Goal: Task Accomplishment & Management: Manage account settings

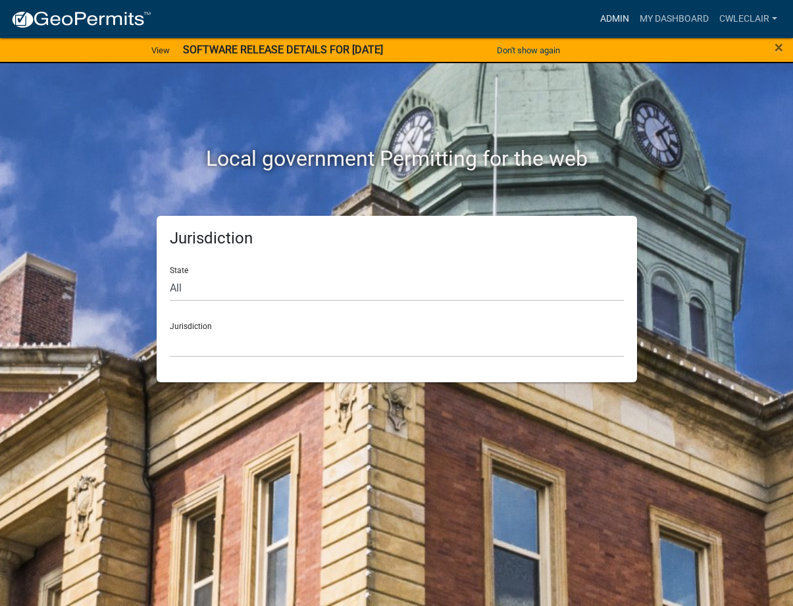
click at [614, 11] on link "Admin" at bounding box center [614, 19] width 39 height 25
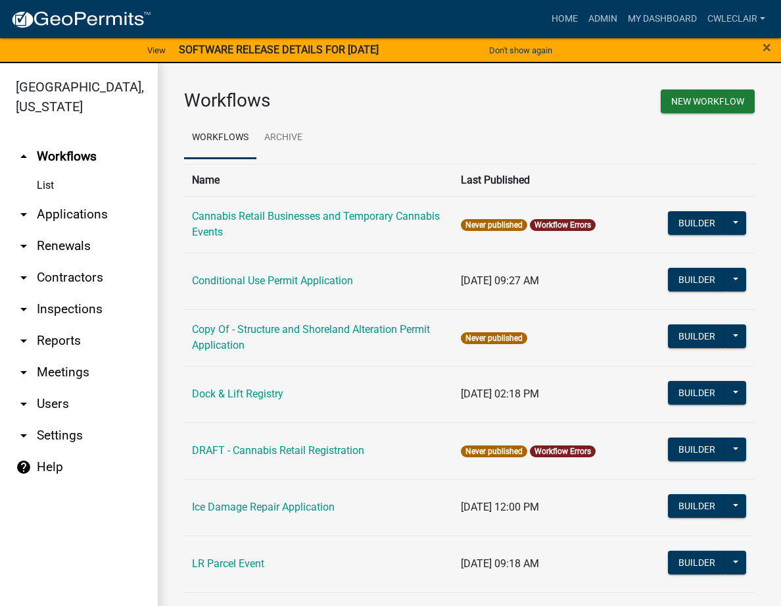
click at [83, 217] on link "arrow_drop_down Applications" at bounding box center [79, 215] width 158 height 32
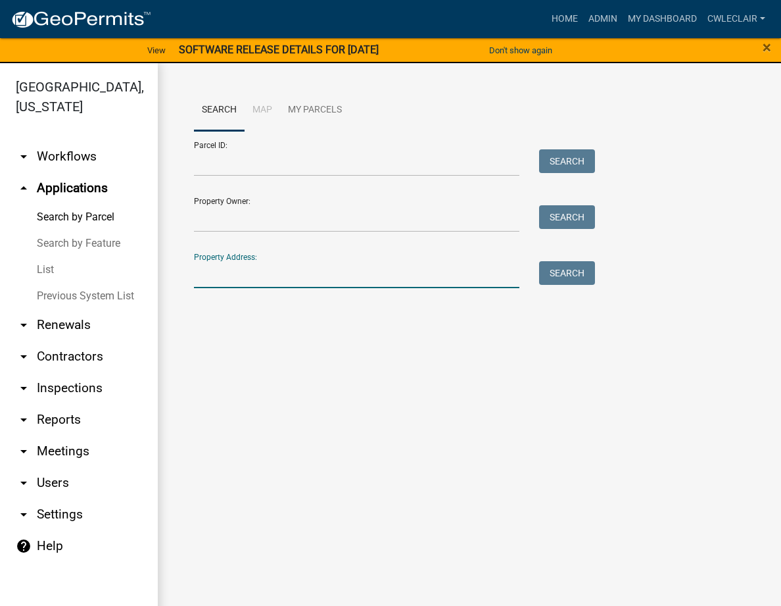
click at [212, 283] on input "Property Address:" at bounding box center [357, 274] width 326 height 27
type input "46328"
click at [579, 268] on button "Search" at bounding box center [567, 273] width 56 height 24
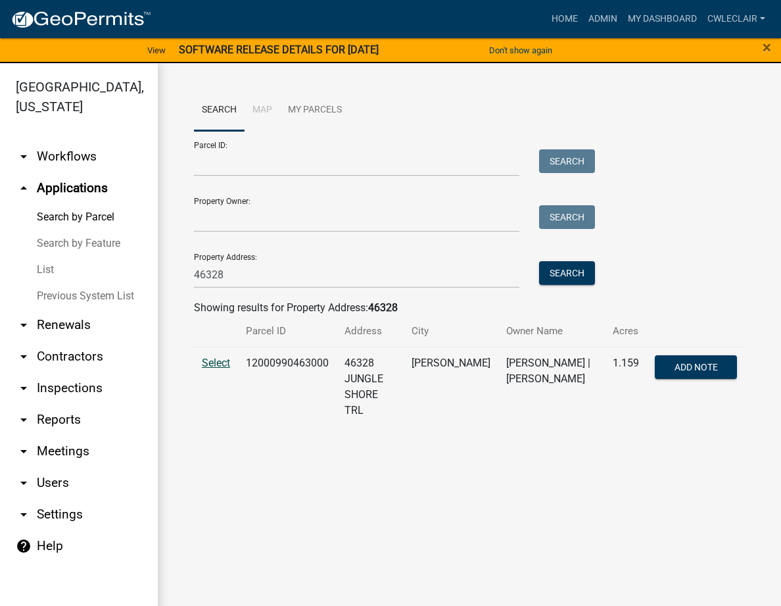
click at [218, 364] on span "Select" at bounding box center [216, 362] width 28 height 12
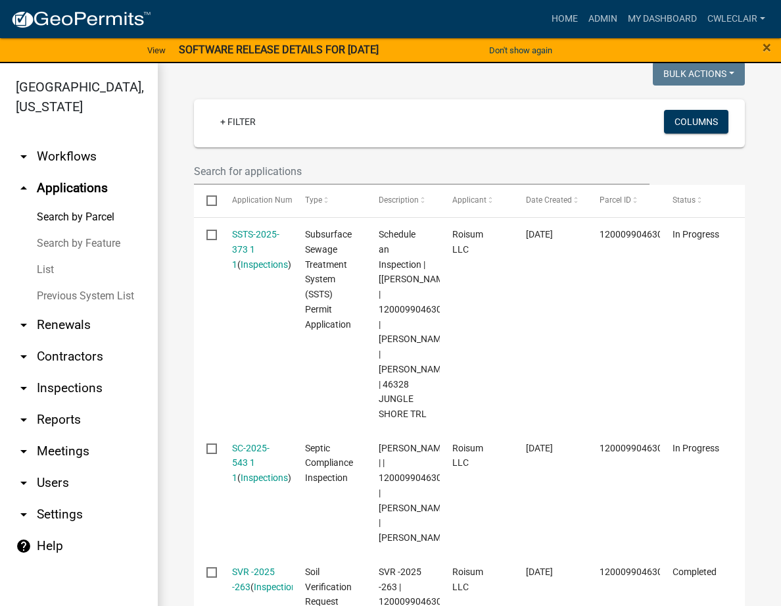
scroll to position [300, 0]
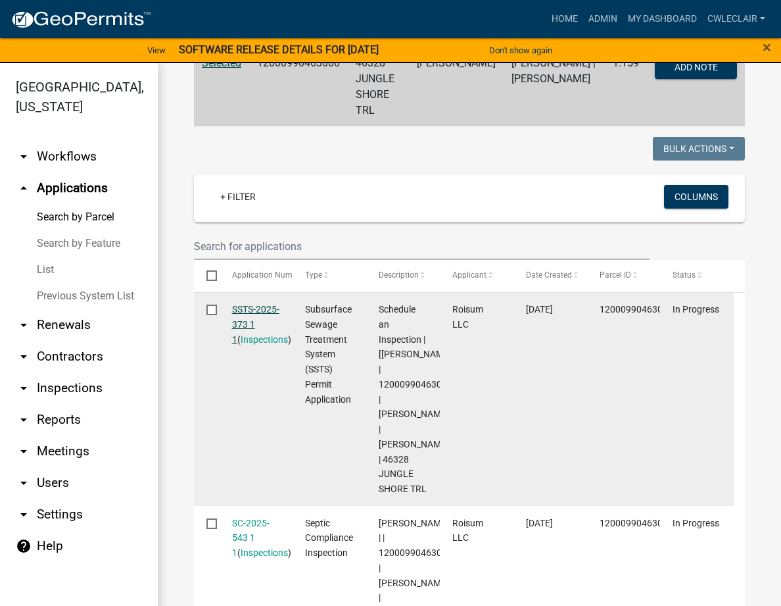
click at [254, 304] on link "SSTS-2025-373 1 1" at bounding box center [255, 324] width 47 height 41
